Goal: Go to known website: Access a specific website the user already knows

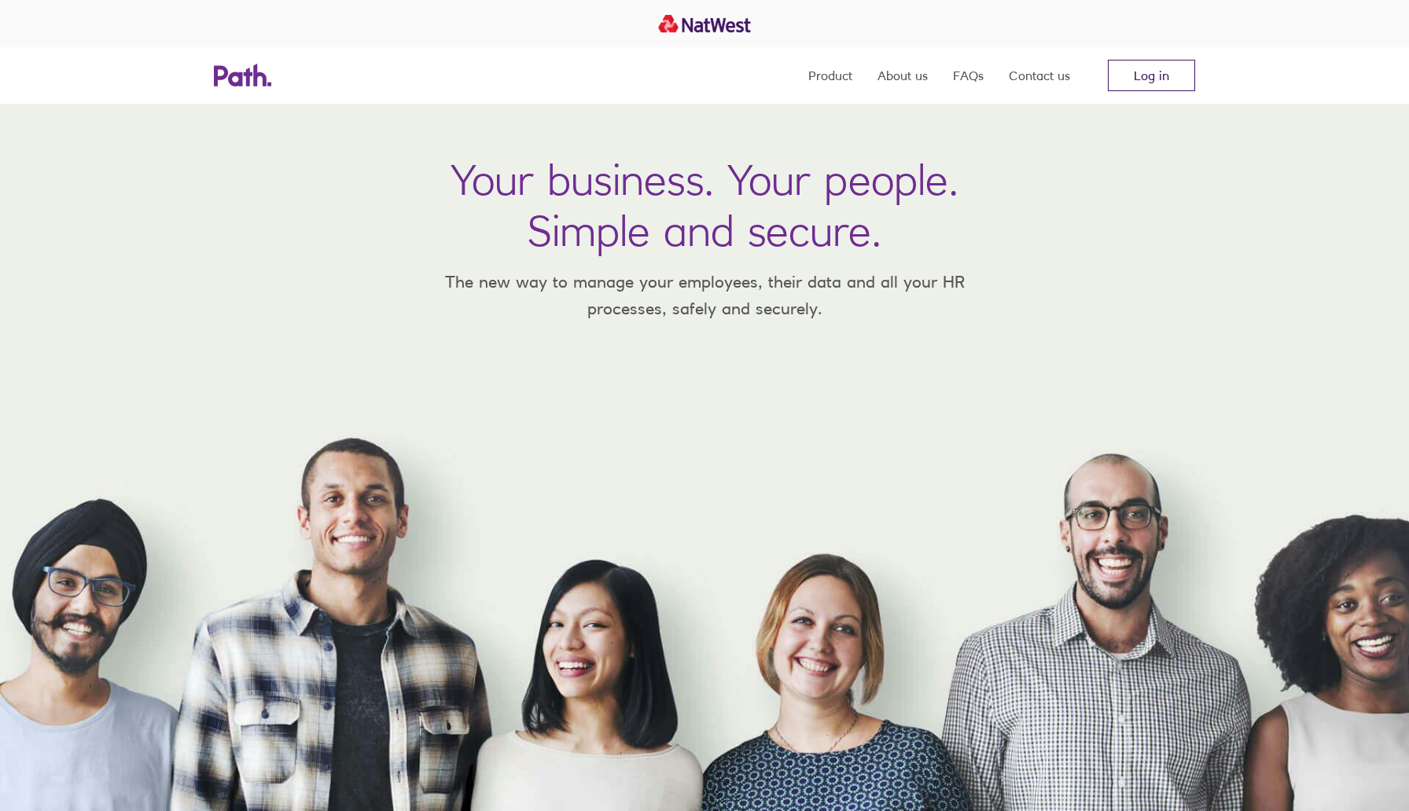
click at [1138, 68] on link "Log in" at bounding box center [1151, 75] width 87 height 31
